Goal: Task Accomplishment & Management: Manage account settings

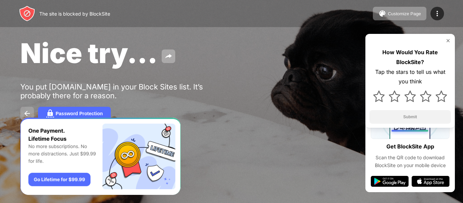
click at [25, 115] on img at bounding box center [27, 113] width 8 height 8
click at [448, 42] on img at bounding box center [447, 40] width 5 height 5
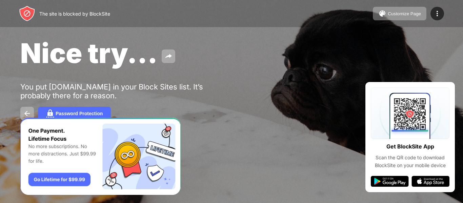
click at [148, 109] on div "Password Protection" at bounding box center [231, 114] width 422 height 14
click at [436, 10] on img at bounding box center [437, 13] width 8 height 8
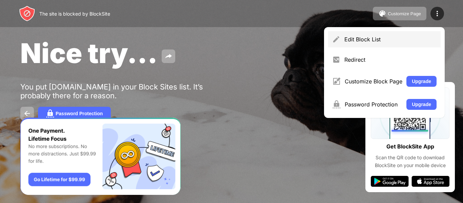
click at [363, 42] on div "Edit Block List" at bounding box center [390, 39] width 92 height 7
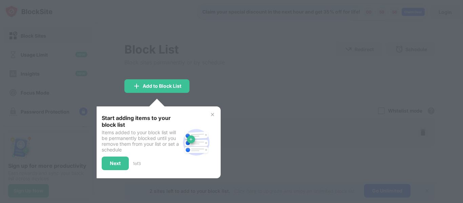
click at [213, 116] on img at bounding box center [212, 114] width 5 height 5
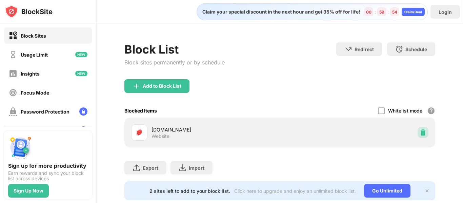
click at [419, 134] on img at bounding box center [422, 132] width 7 height 7
